Goal: Task Accomplishment & Management: Manage account settings

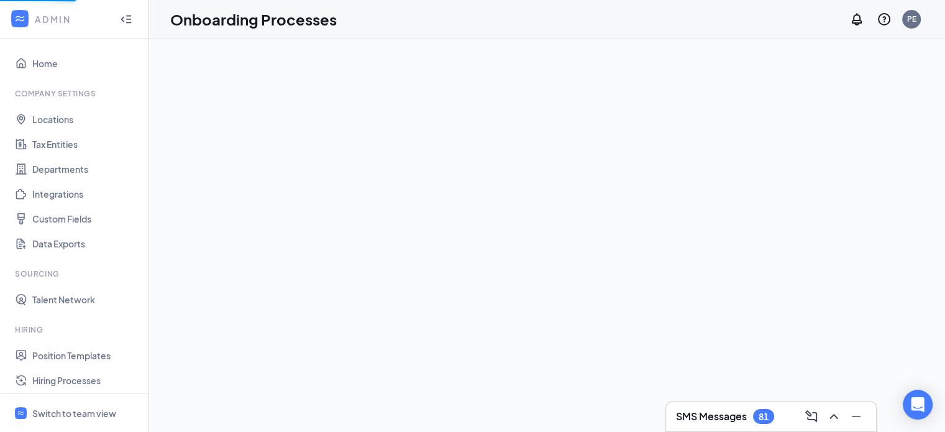
click at [727, 420] on h3 "SMS Messages" at bounding box center [711, 417] width 71 height 14
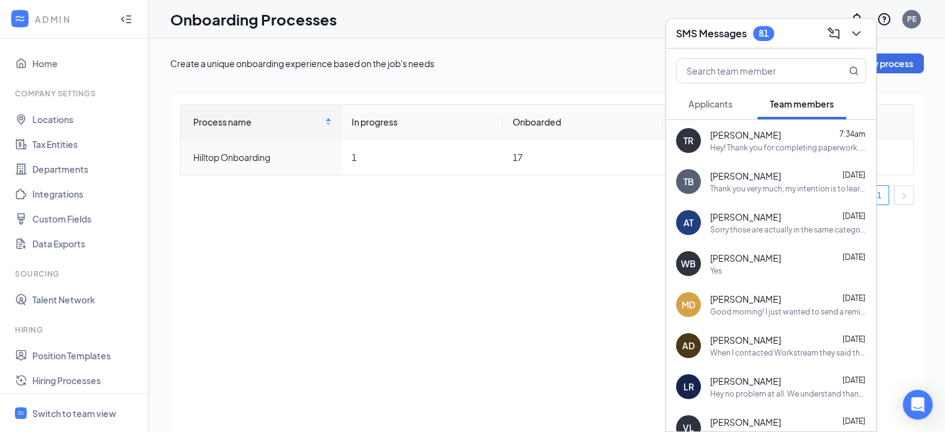
click at [714, 94] on button "Applicants" at bounding box center [710, 103] width 69 height 31
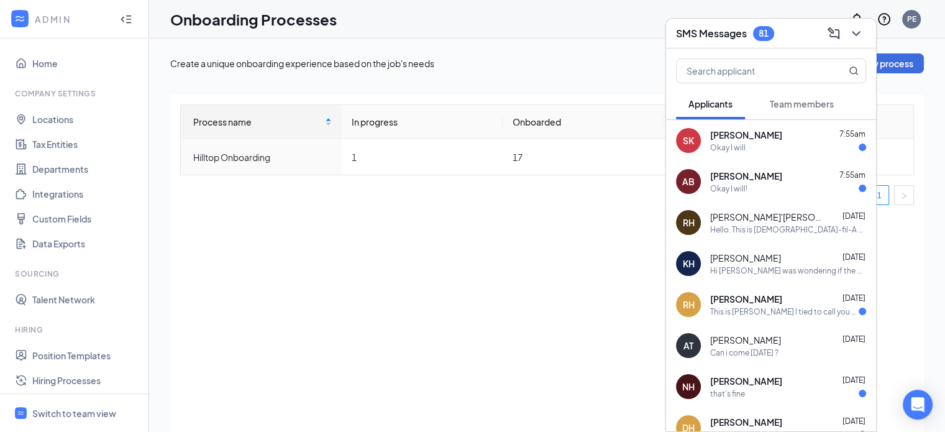
click at [786, 177] on div "[PERSON_NAME] 7:55am" at bounding box center [788, 176] width 156 height 12
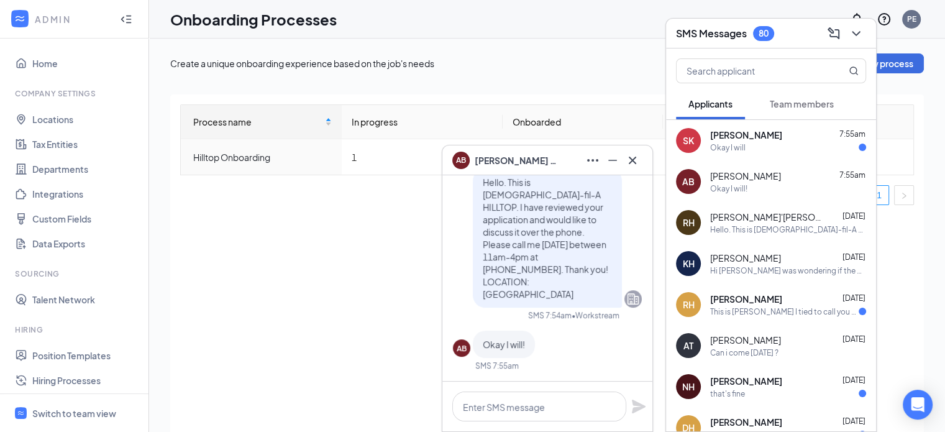
click at [779, 148] on div "Okay I will" at bounding box center [788, 147] width 156 height 11
click at [637, 153] on icon "Cross" at bounding box center [632, 160] width 15 height 15
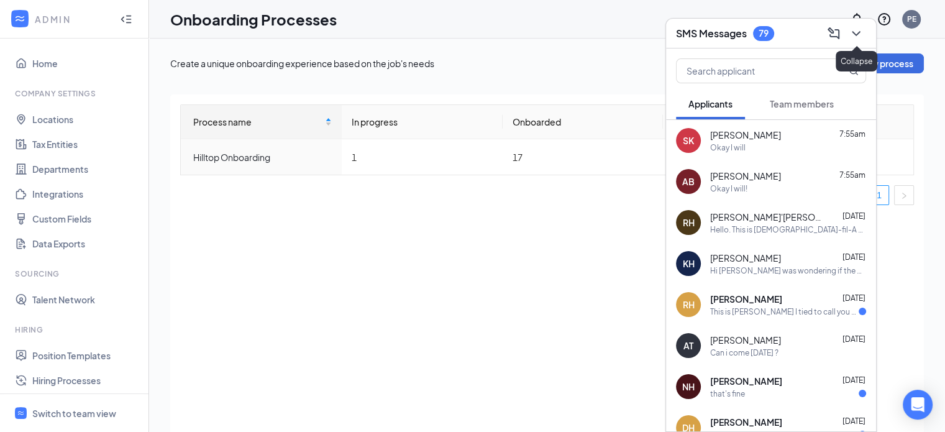
click at [857, 32] on icon "ChevronDown" at bounding box center [856, 33] width 15 height 15
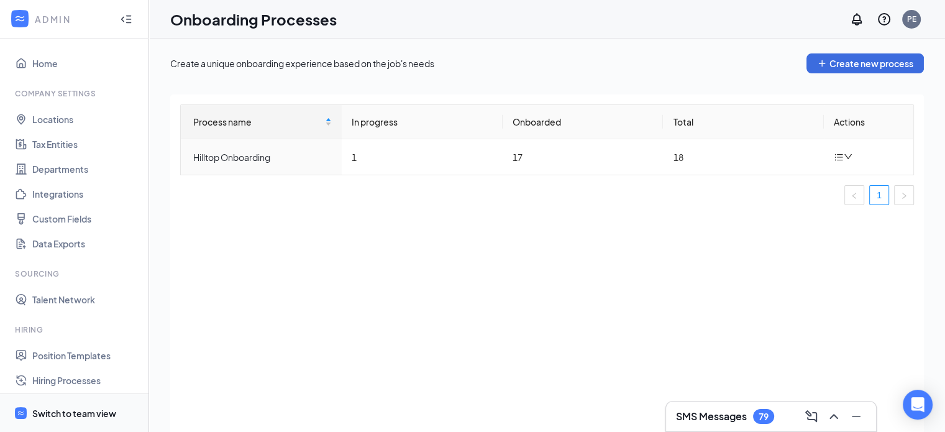
click at [65, 416] on div "Switch to team view" at bounding box center [74, 413] width 84 height 12
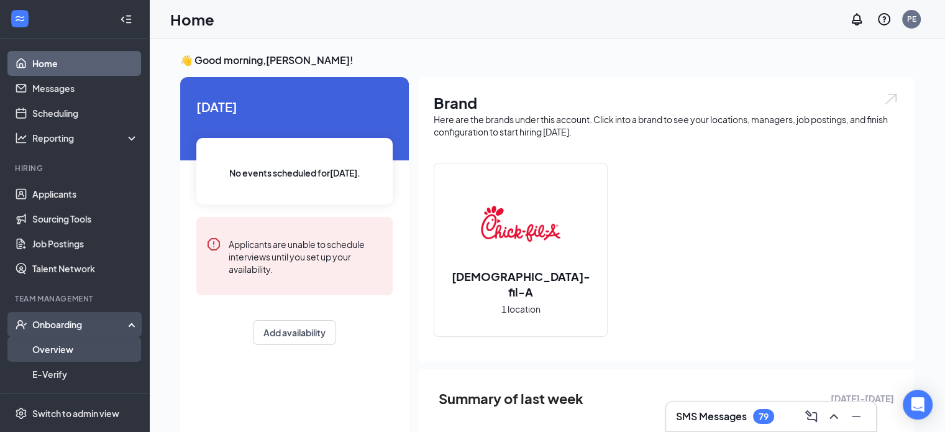
click at [57, 351] on link "Overview" at bounding box center [85, 349] width 106 height 25
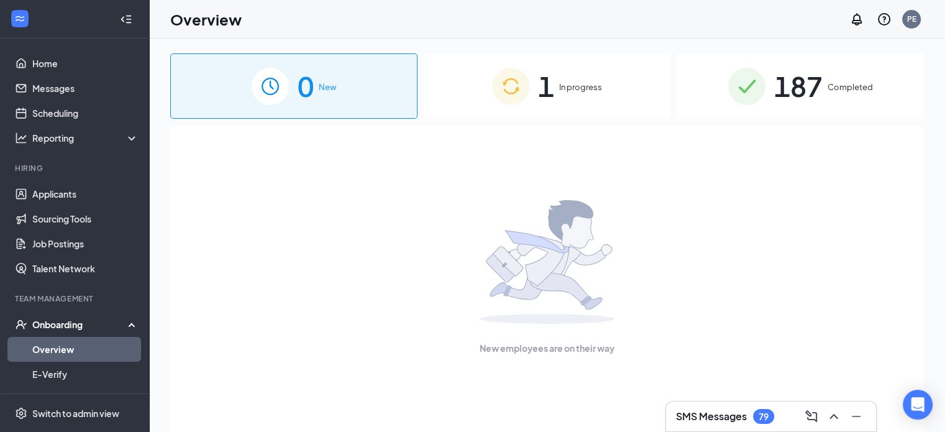
click at [549, 96] on span "1" at bounding box center [546, 86] width 16 height 43
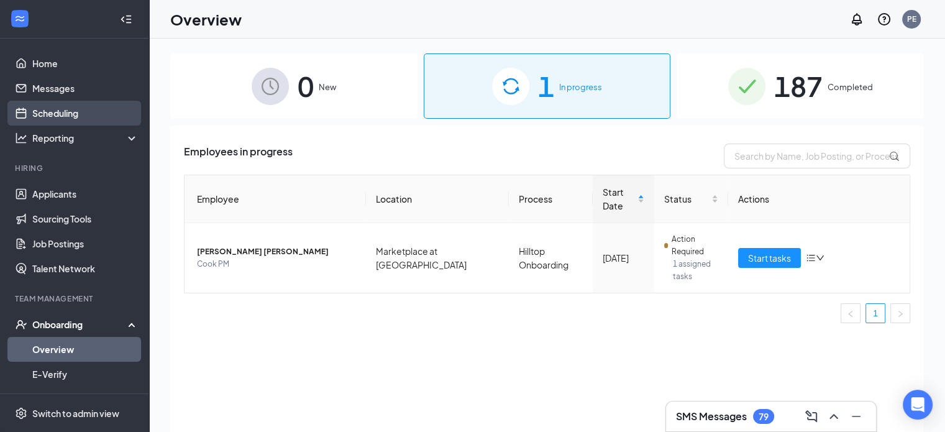
click at [62, 113] on link "Scheduling" at bounding box center [85, 113] width 106 height 25
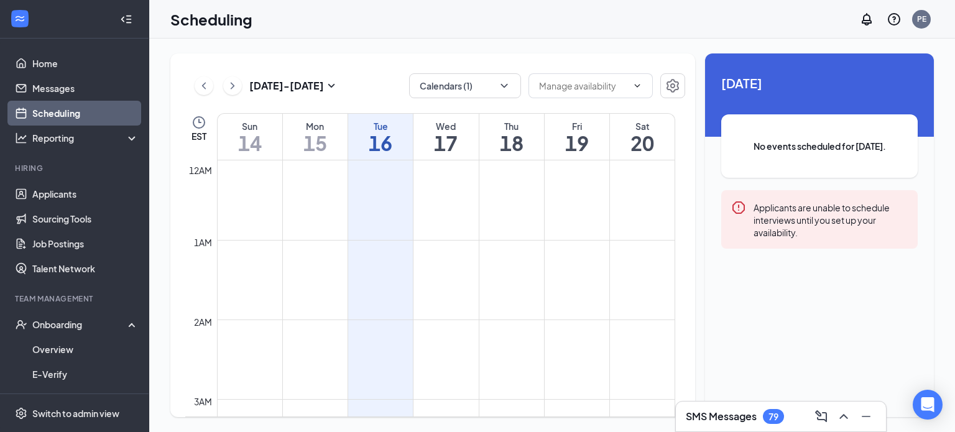
scroll to position [611, 0]
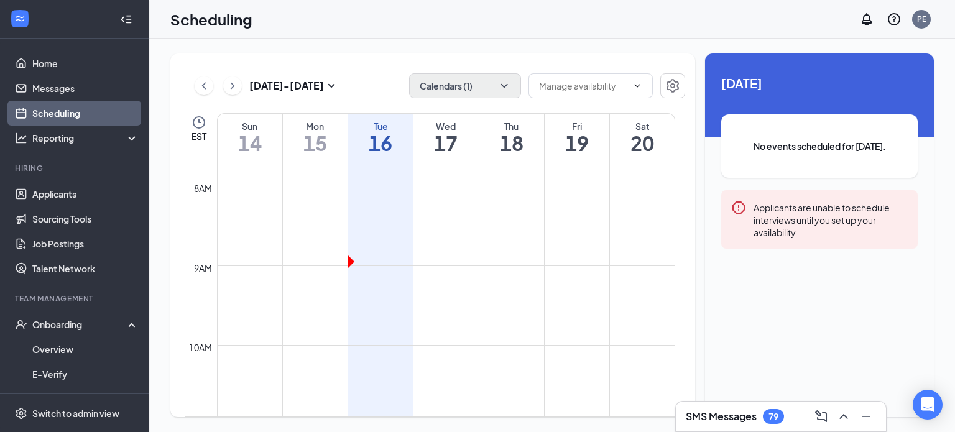
drag, startPoint x: 453, startPoint y: 59, endPoint x: 464, endPoint y: 88, distance: 30.5
click at [455, 68] on div "[DATE] - [DATE] Calendars (1) EST Sun 14 Mon 15 Tue 16 Wed 17 Thu 18 Fri 19 Sat…" at bounding box center [432, 235] width 525 height 364
click at [464, 86] on button "Calendars (1)" at bounding box center [465, 85] width 112 height 25
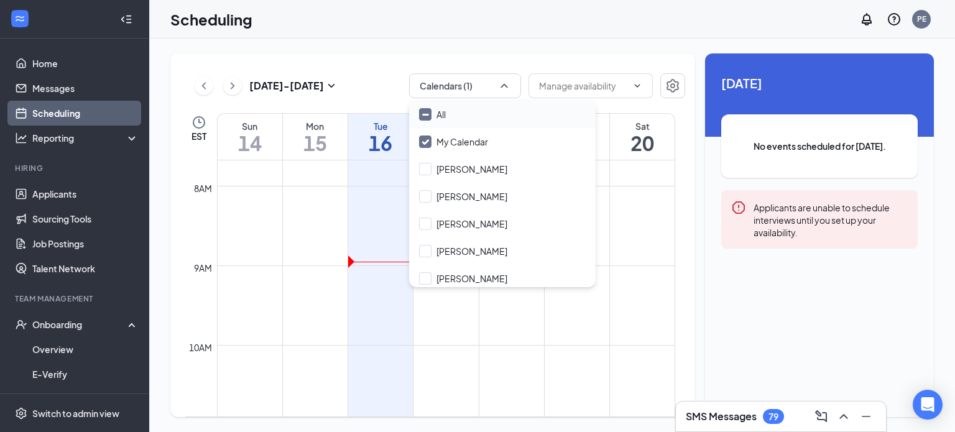
click at [456, 117] on div "All" at bounding box center [502, 114] width 186 height 27
checkbox input "true"
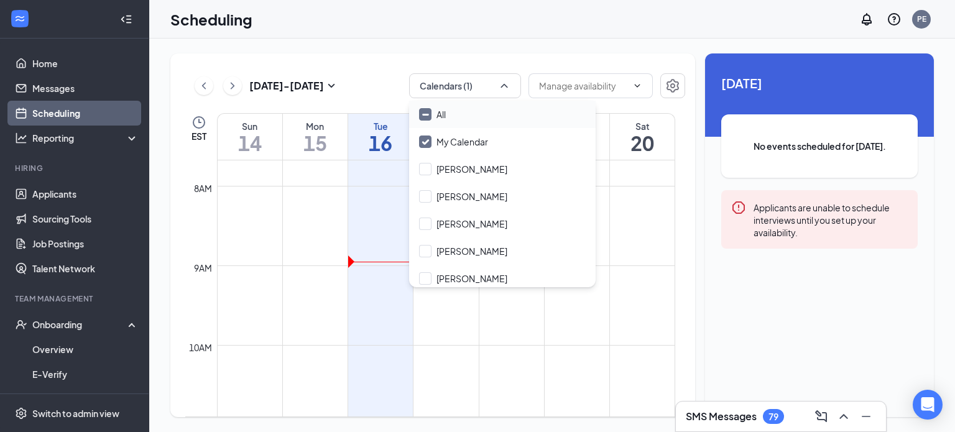
checkbox input "true"
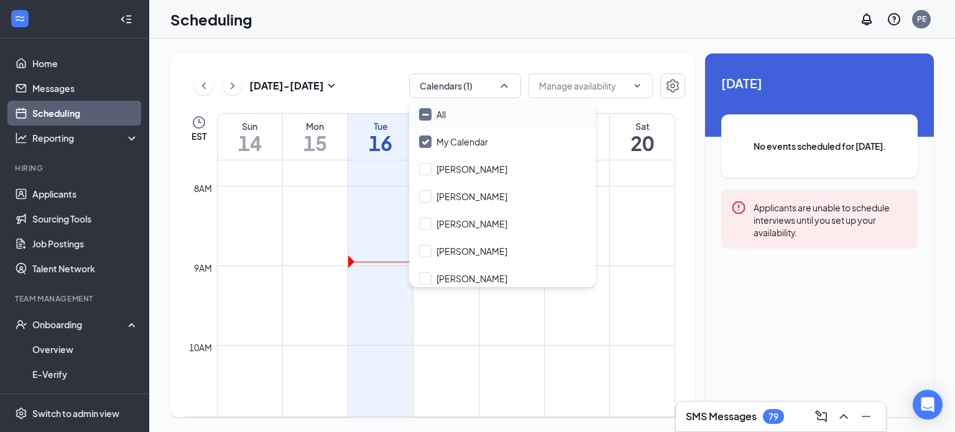
checkbox input "true"
click at [398, 89] on div "[DATE] - [DATE] All calendars" at bounding box center [435, 85] width 500 height 25
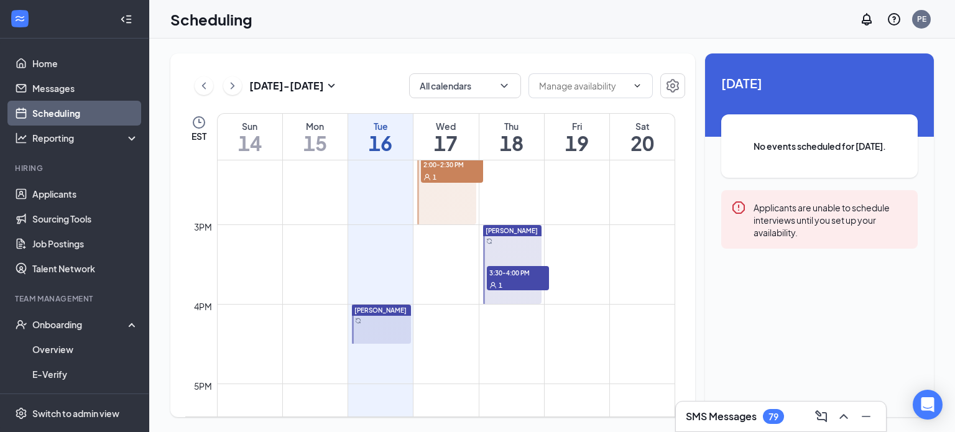
scroll to position [1108, 0]
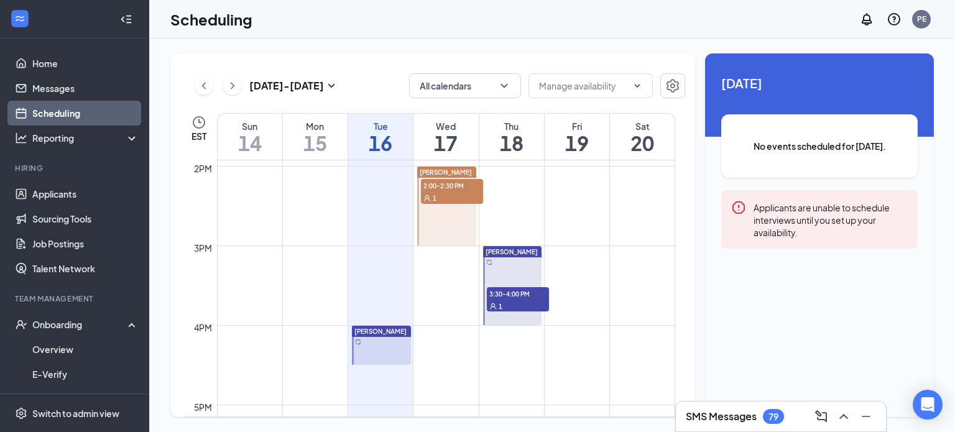
click at [448, 201] on div "1" at bounding box center [452, 197] width 62 height 12
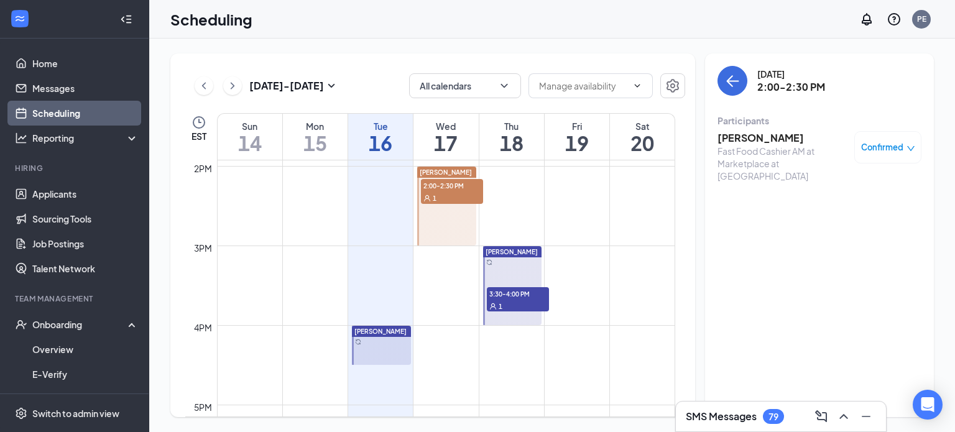
click at [515, 297] on span "3:30-4:00 PM" at bounding box center [518, 293] width 62 height 12
